Goal: Task Accomplishment & Management: Manage account settings

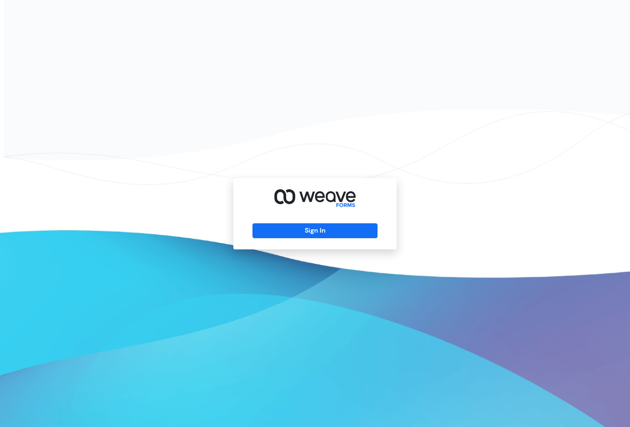
click at [274, 239] on div "Sign In" at bounding box center [314, 213] width 163 height 71
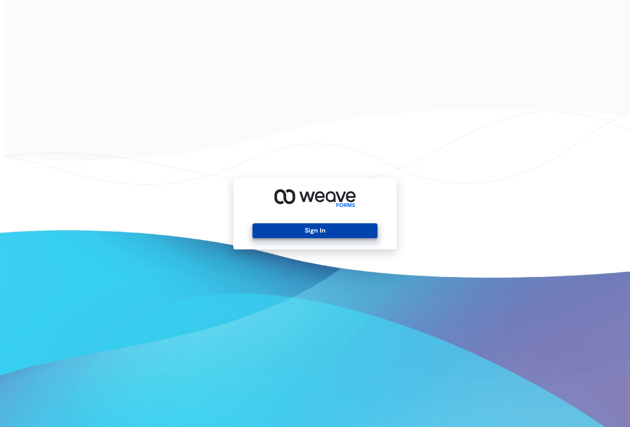
click at [277, 229] on button "Sign In" at bounding box center [314, 231] width 125 height 15
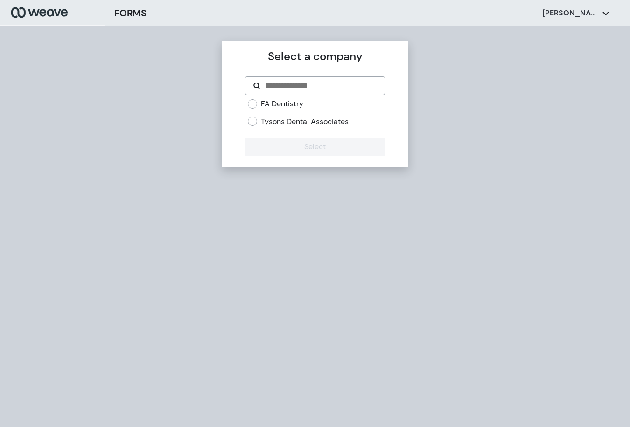
click at [247, 105] on div "FA Dentistry Tysons Dental Associates" at bounding box center [315, 116] width 140 height 35
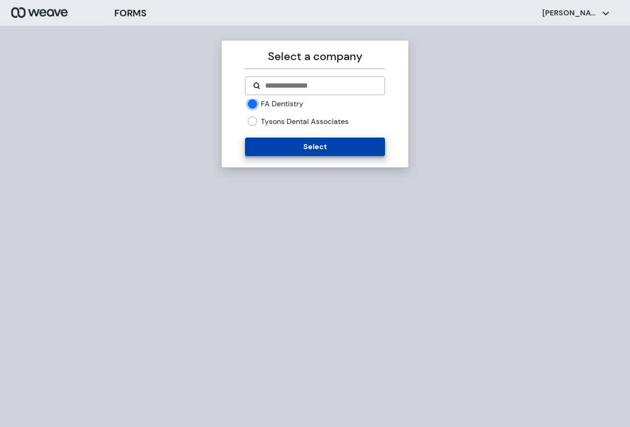
click at [268, 141] on button "Select" at bounding box center [315, 147] width 140 height 19
